Goal: Transaction & Acquisition: Subscribe to service/newsletter

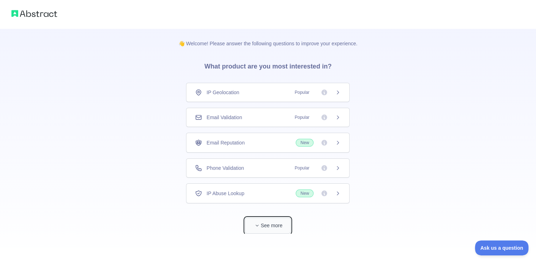
click at [267, 225] on button "See more" at bounding box center [268, 226] width 46 height 16
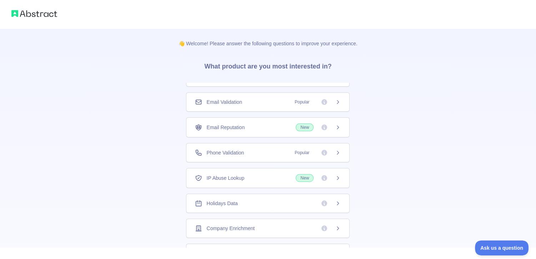
scroll to position [25, 0]
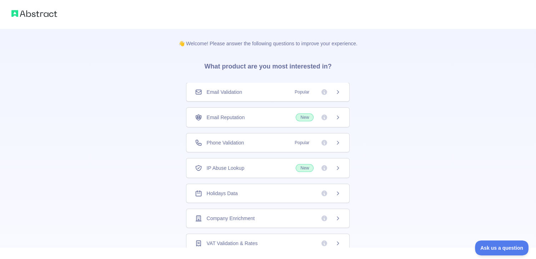
click at [277, 209] on div "Company Enrichment" at bounding box center [268, 218] width 164 height 19
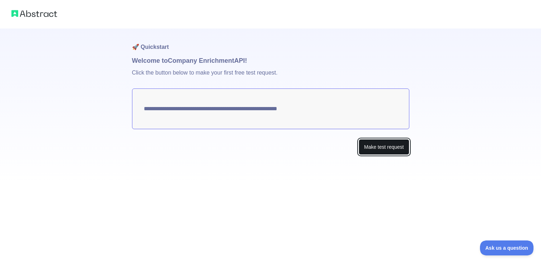
click at [378, 150] on button "Make test request" at bounding box center [384, 147] width 50 height 16
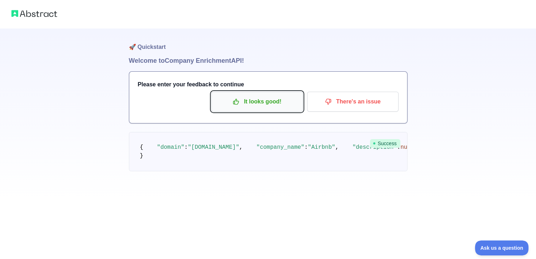
click at [277, 98] on p "It looks good!" at bounding box center [257, 102] width 81 height 12
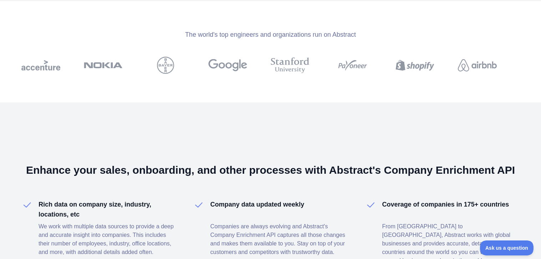
scroll to position [334, 0]
